Goal: Check status: Check status

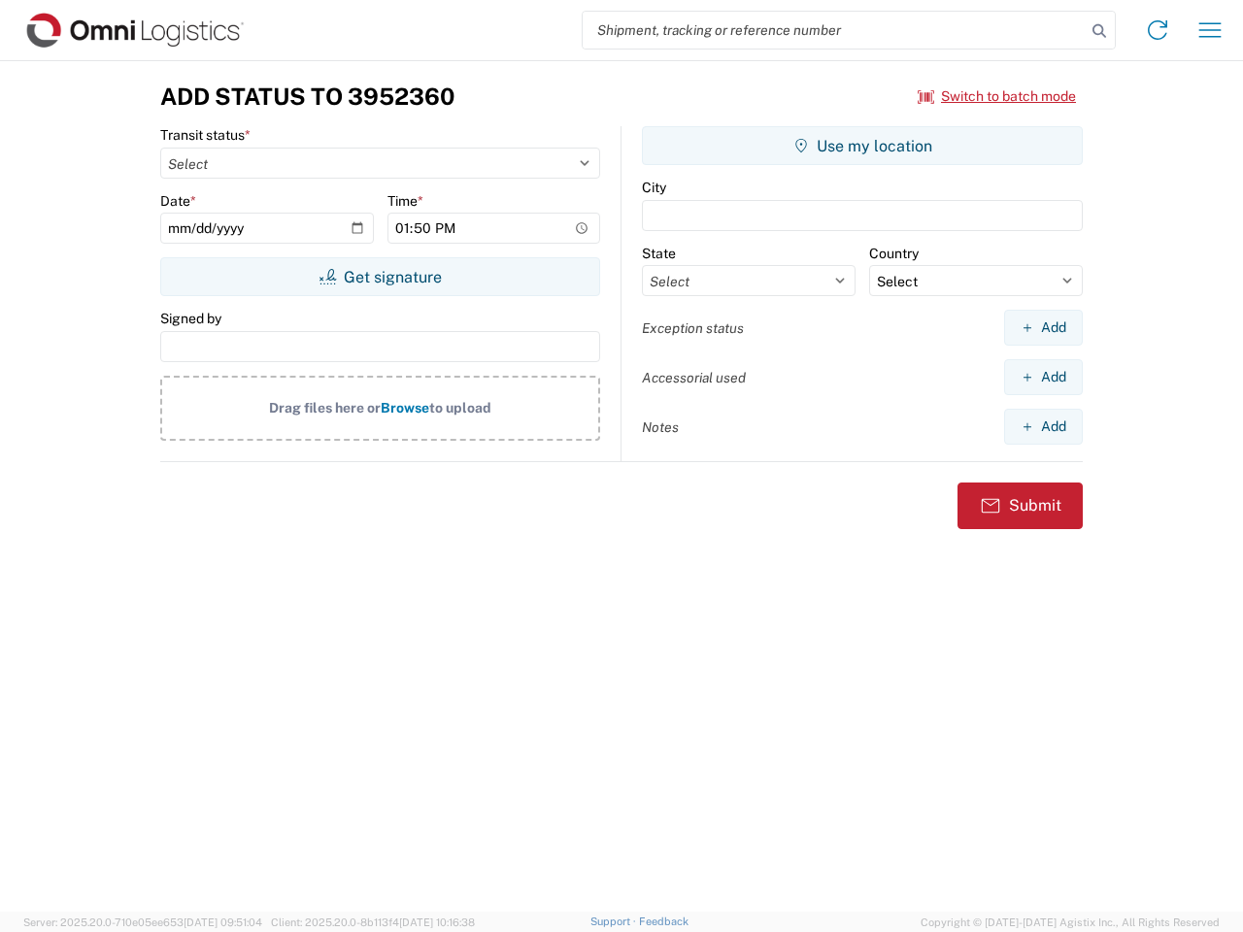
click at [834, 30] on input "search" at bounding box center [834, 30] width 503 height 37
click at [1099, 31] on icon at bounding box center [1099, 30] width 27 height 27
click at [1158, 30] on icon at bounding box center [1157, 30] width 31 height 31
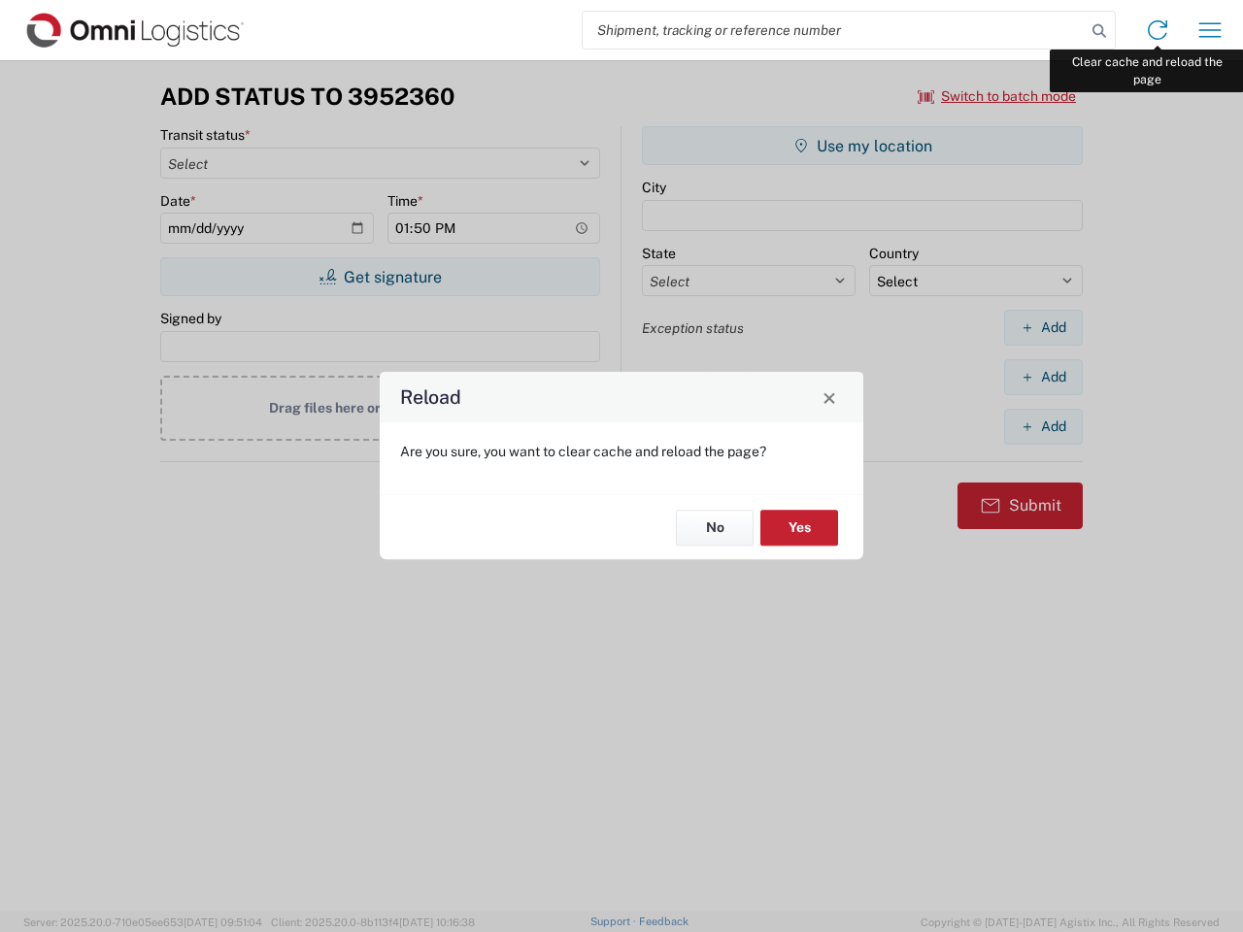
click at [1210, 30] on div "Reload Are you sure, you want to clear cache and reload the page? No Yes" at bounding box center [621, 466] width 1243 height 932
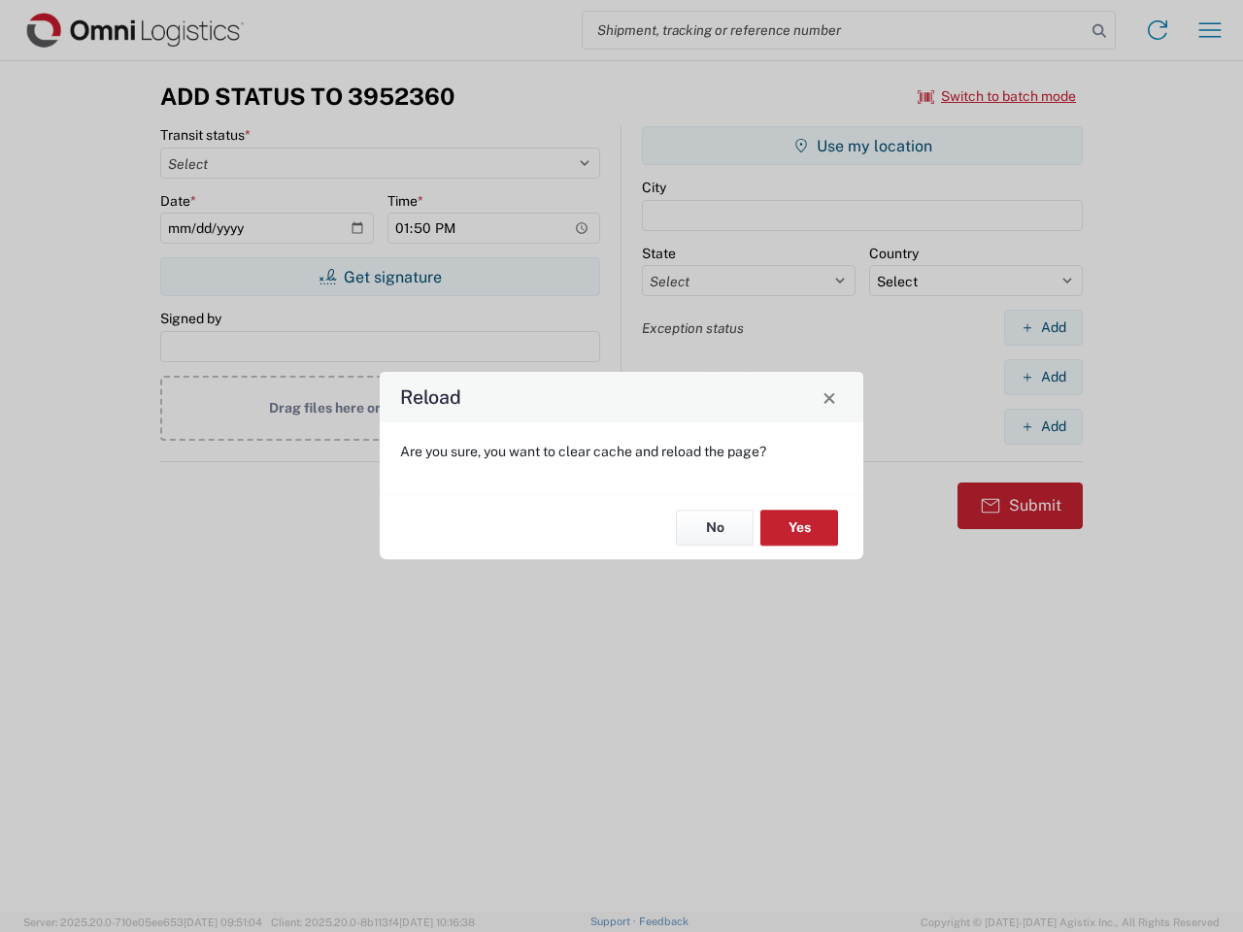
click at [997, 96] on div "Reload Are you sure, you want to clear cache and reload the page? No Yes" at bounding box center [621, 466] width 1243 height 932
click at [380, 277] on div "Reload Are you sure, you want to clear cache and reload the page? No Yes" at bounding box center [621, 466] width 1243 height 932
click at [862, 146] on div "Reload Are you sure, you want to clear cache and reload the page? No Yes" at bounding box center [621, 466] width 1243 height 932
click at [1043, 327] on div "Reload Are you sure, you want to clear cache and reload the page? No Yes" at bounding box center [621, 466] width 1243 height 932
click at [1043, 377] on div "Reload Are you sure, you want to clear cache and reload the page? No Yes" at bounding box center [621, 466] width 1243 height 932
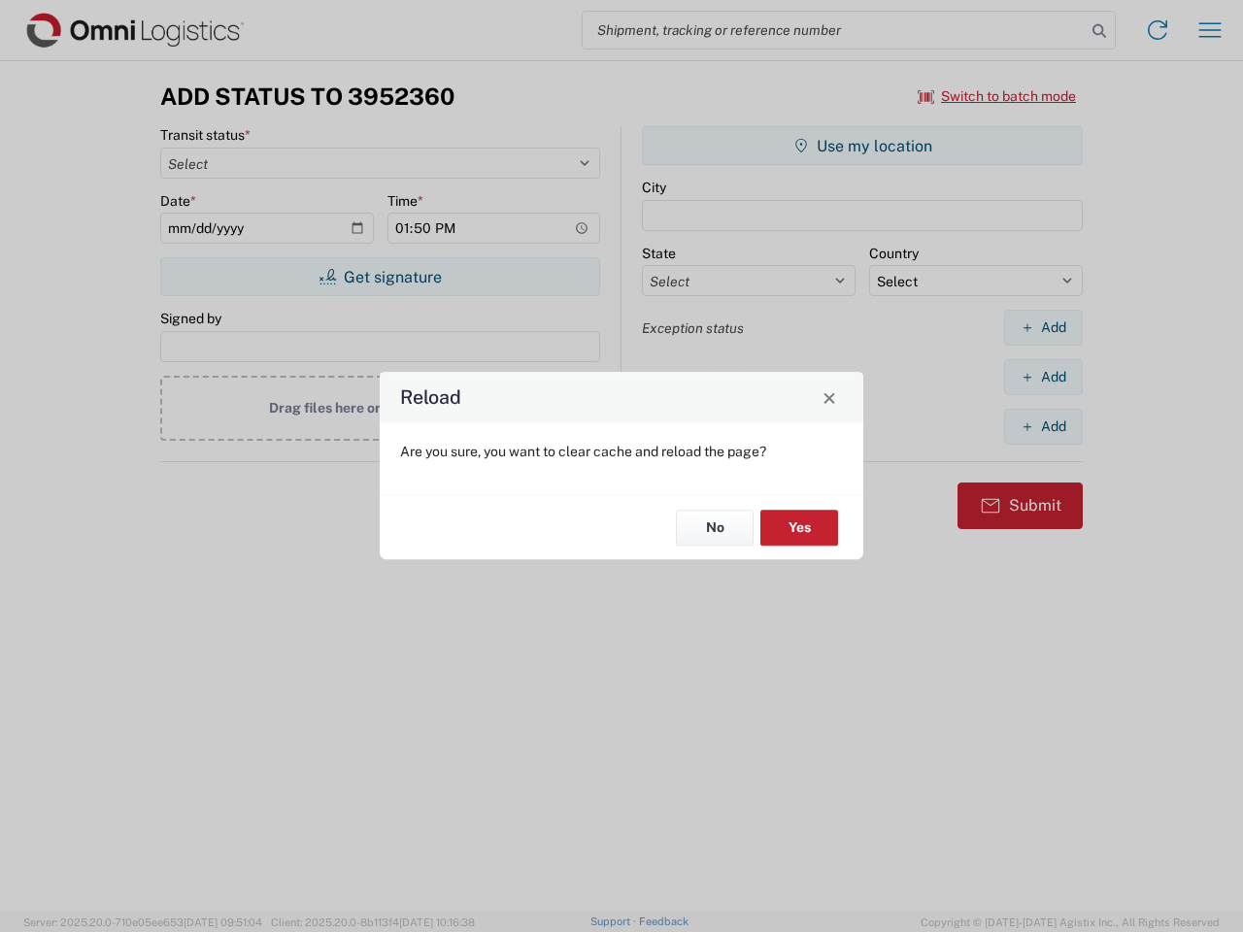
click at [1043, 426] on div "Reload Are you sure, you want to clear cache and reload the page? No Yes" at bounding box center [621, 466] width 1243 height 932
